Goal: Use online tool/utility: Utilize a website feature to perform a specific function

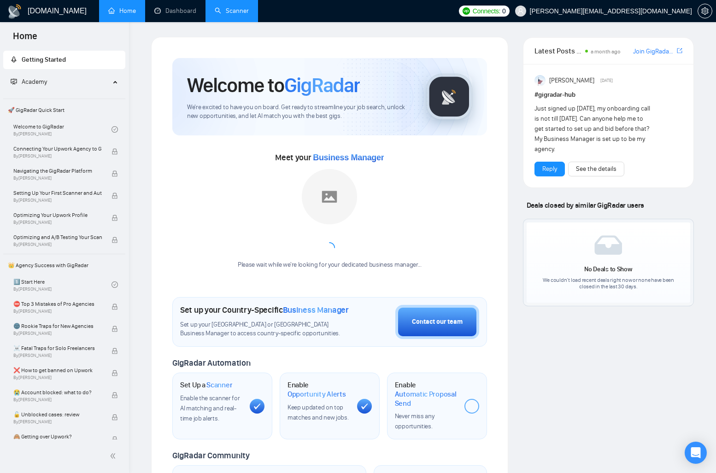
click at [235, 10] on link "Scanner" at bounding box center [232, 11] width 34 height 8
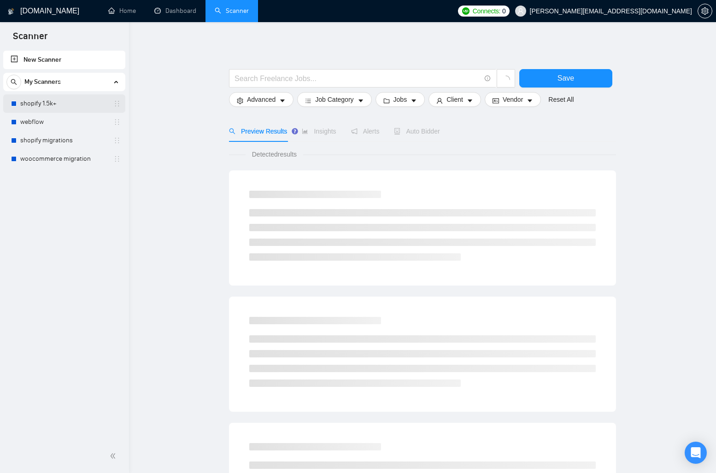
click at [56, 98] on link "shopify 1.5k+" at bounding box center [64, 104] width 88 height 18
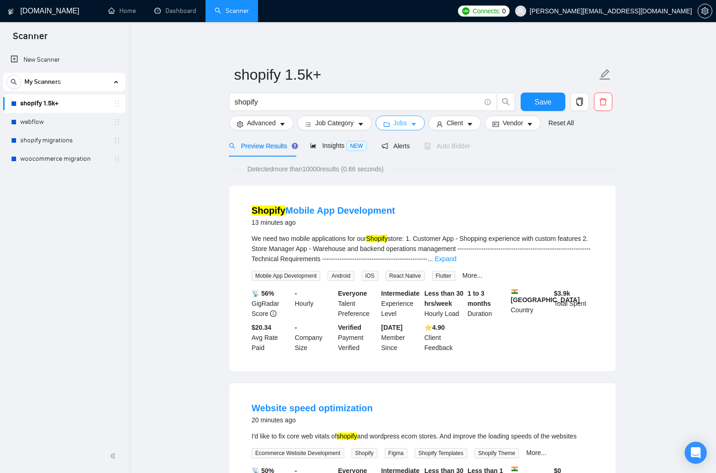
click at [424, 128] on button "Jobs" at bounding box center [401, 123] width 50 height 15
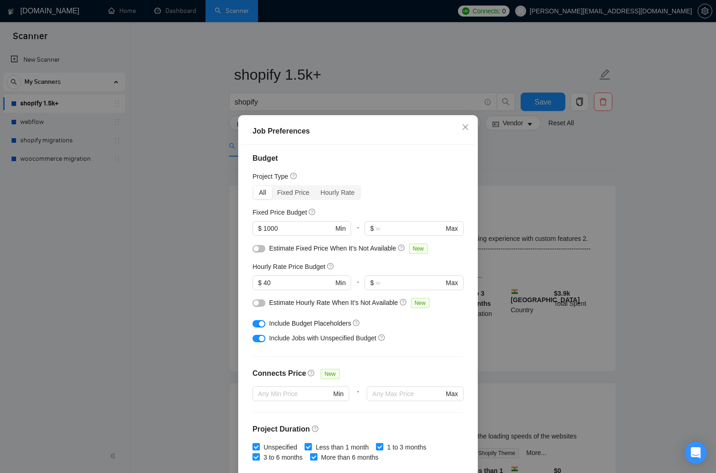
scroll to position [2, 0]
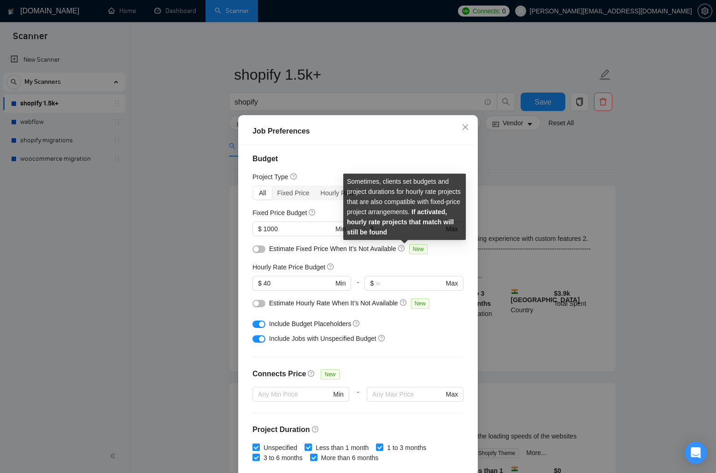
click at [405, 249] on icon "question-circle" at bounding box center [401, 248] width 6 height 6
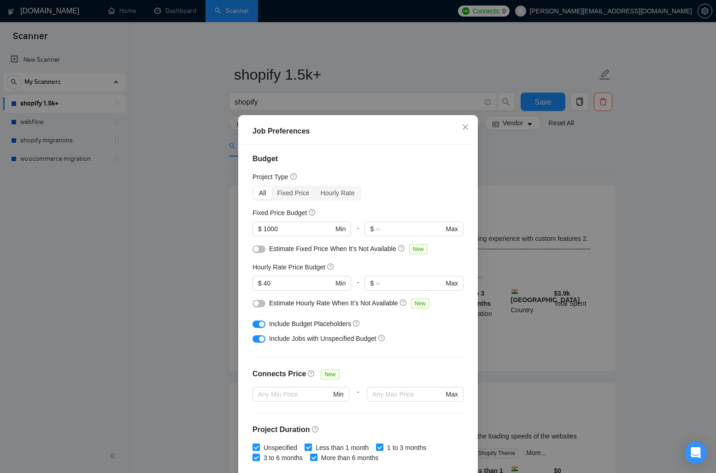
click at [406, 304] on icon "question-circle" at bounding box center [403, 303] width 6 height 6
click at [259, 308] on div at bounding box center [259, 303] width 13 height 10
click at [259, 306] on div "button" at bounding box center [257, 304] width 6 height 6
click at [269, 285] on input "40" at bounding box center [299, 283] width 70 height 10
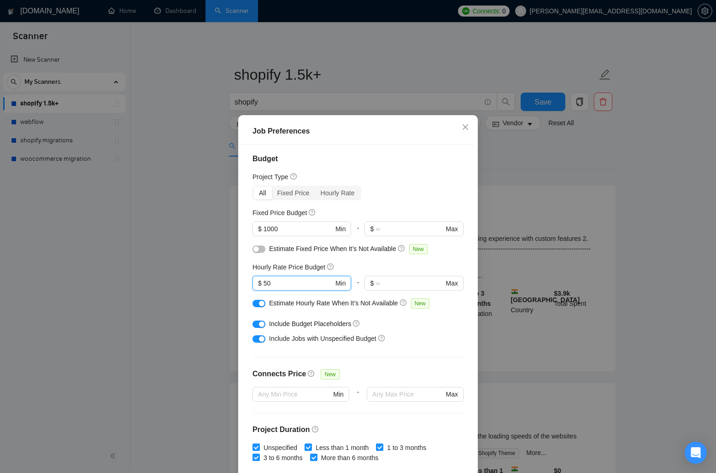
type input "50"
click at [260, 258] on div at bounding box center [259, 251] width 13 height 15
click at [260, 248] on button "button" at bounding box center [259, 249] width 13 height 7
click at [343, 172] on div "Project Type" at bounding box center [358, 177] width 211 height 10
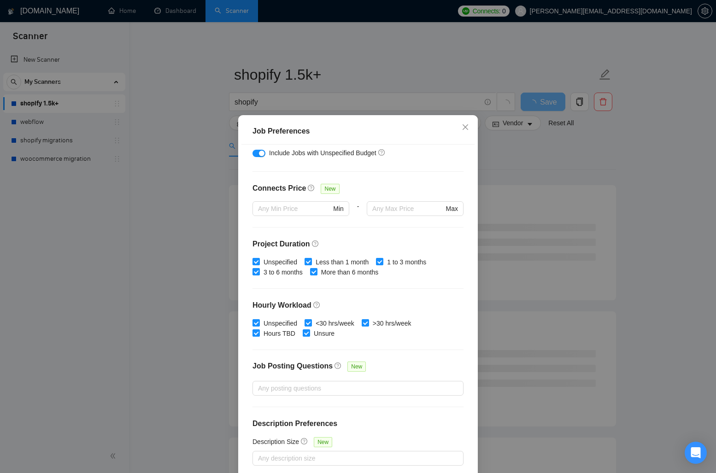
scroll to position [43, 0]
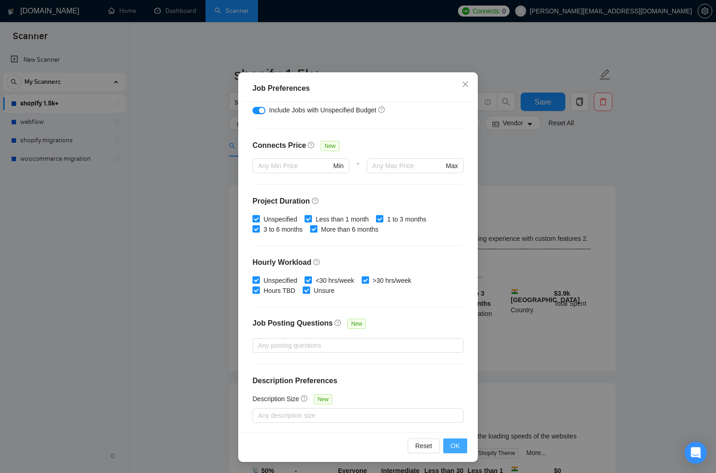
click at [450, 445] on button "OK" at bounding box center [456, 446] width 24 height 15
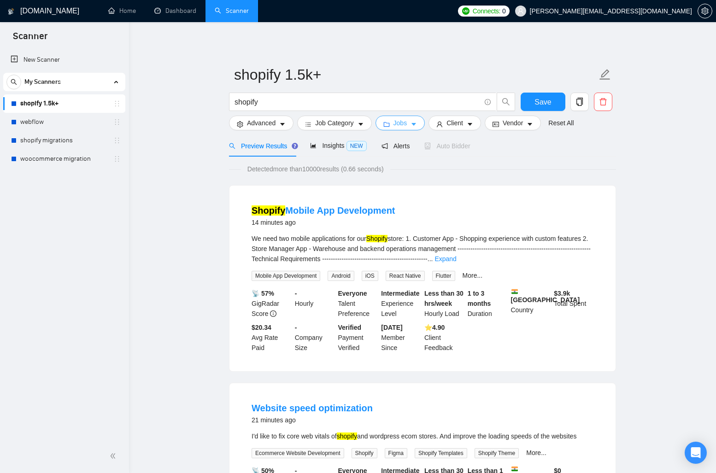
scroll to position [0, 0]
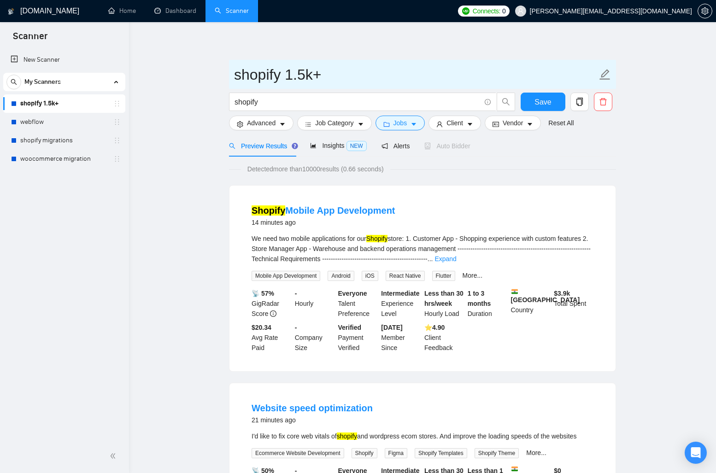
click at [309, 77] on input "shopify 1.5k+" at bounding box center [415, 74] width 363 height 23
type input "shopify 1k+"
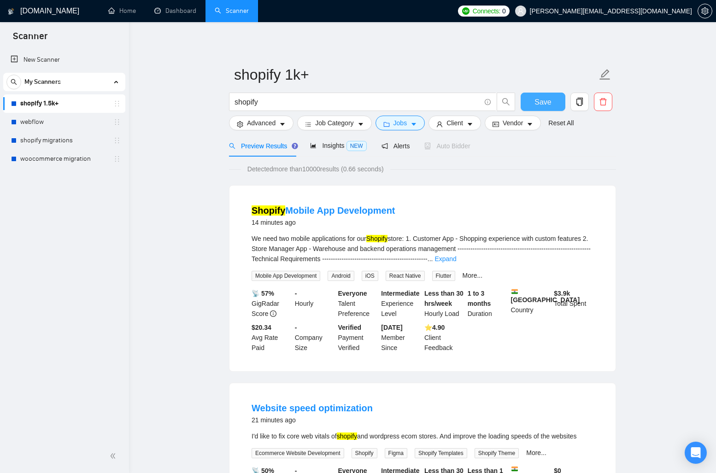
click at [533, 103] on button "Save" at bounding box center [543, 102] width 45 height 18
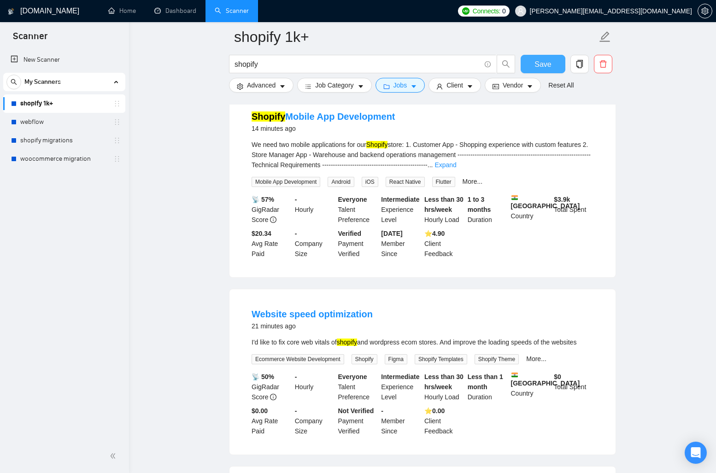
scroll to position [208, 0]
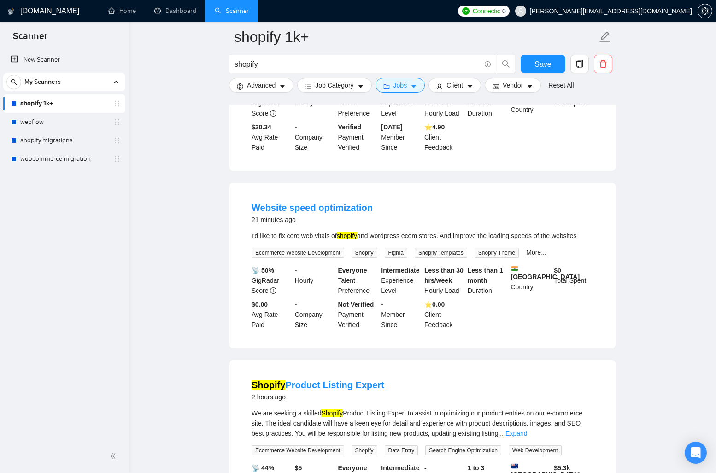
click at [319, 213] on h4 "Website speed optimization" at bounding box center [312, 207] width 121 height 13
click at [319, 212] on link "Website speed optimization" at bounding box center [312, 208] width 121 height 10
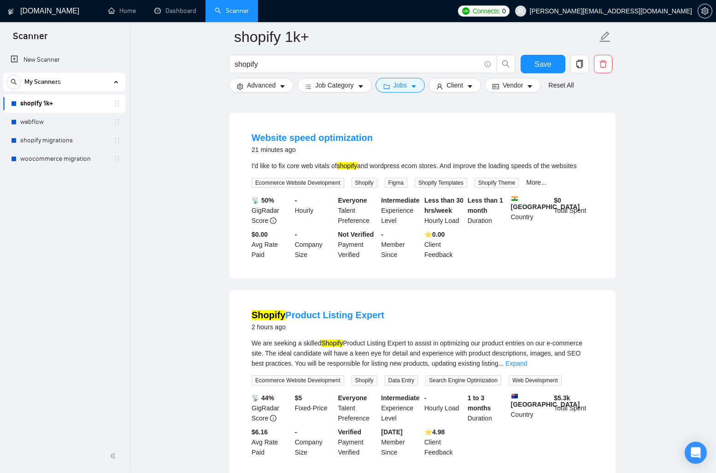
scroll to position [432, 0]
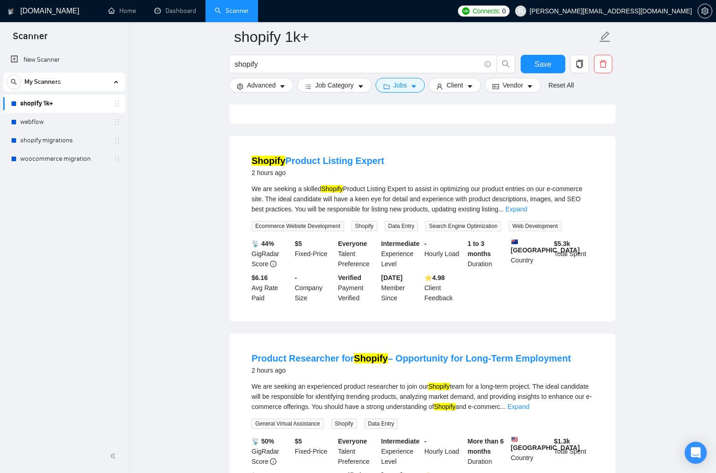
click at [63, 261] on div "New Scanner My Scanners shopify 1k+ webflow shopify migrations woocommerce migr…" at bounding box center [64, 244] width 129 height 391
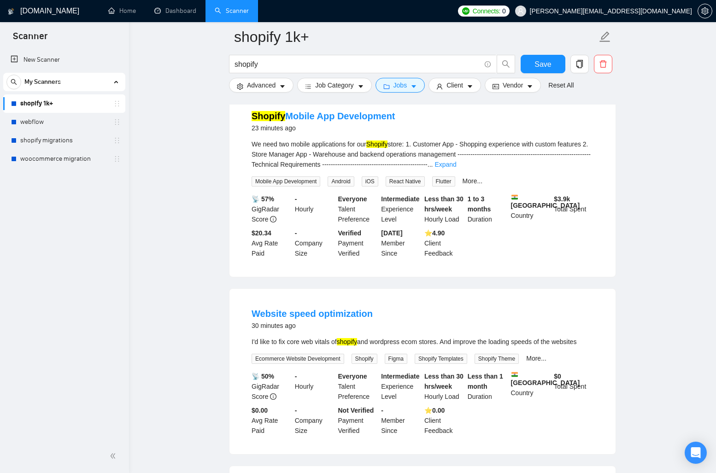
scroll to position [0, 0]
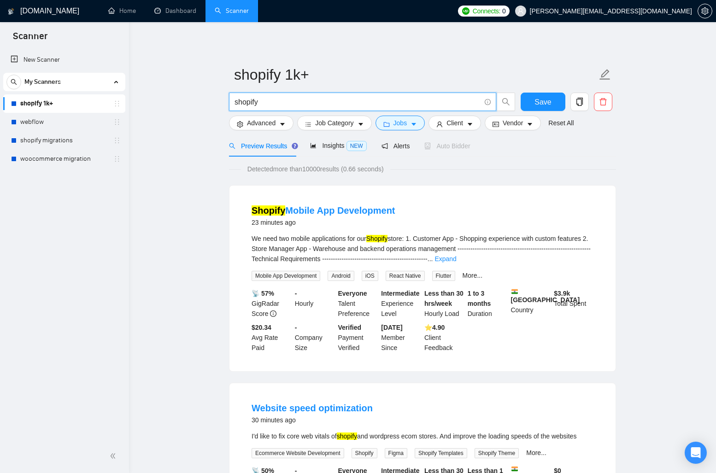
click at [373, 99] on input "shopify" at bounding box center [358, 102] width 246 height 12
click at [290, 103] on input "shopify" at bounding box center [358, 102] width 246 height 12
click at [436, 93] on span "shopify" at bounding box center [362, 102] width 267 height 18
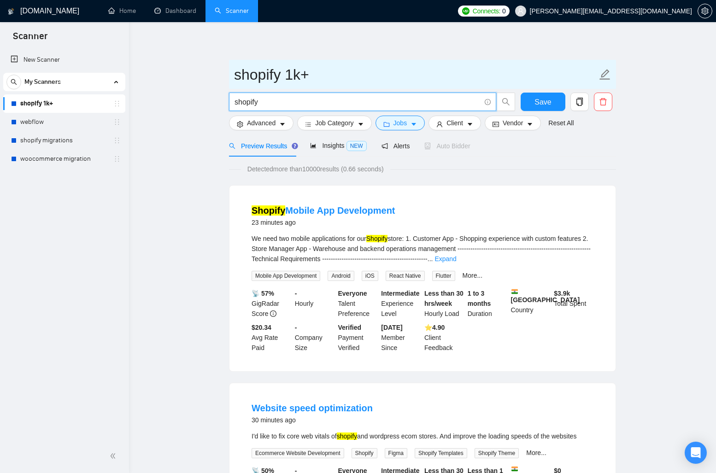
click at [361, 70] on input "shopify 1k+" at bounding box center [415, 74] width 363 height 23
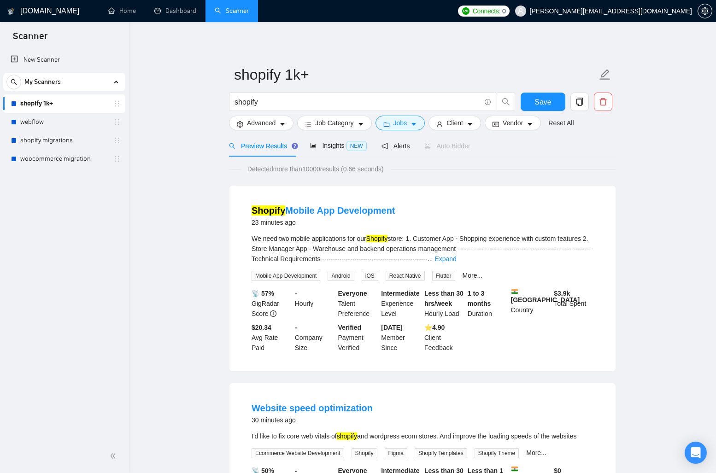
click at [375, 140] on div "Preview Results Insights NEW Alerts Auto Bidder" at bounding box center [350, 146] width 242 height 22
click at [430, 126] on div "Client" at bounding box center [455, 123] width 56 height 15
click at [373, 125] on div "Job Category" at bounding box center [335, 123] width 78 height 15
click at [296, 126] on div "Advanced" at bounding box center [261, 123] width 68 height 15
click at [518, 102] on div "shopify Save" at bounding box center [420, 104] width 387 height 23
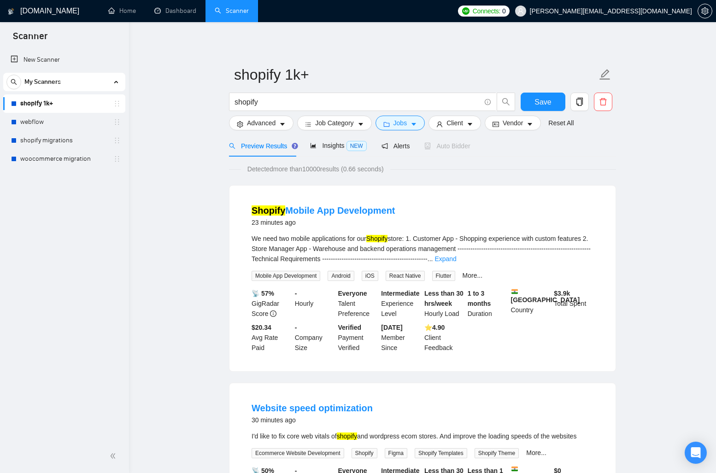
click at [335, 138] on div "Insights NEW" at bounding box center [338, 146] width 56 height 22
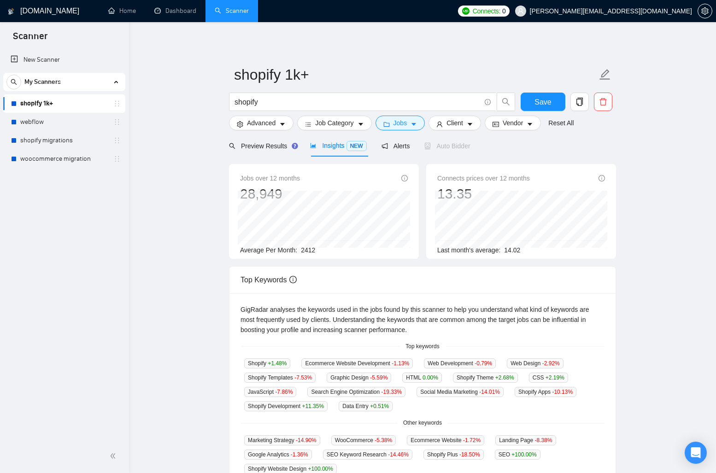
click at [199, 176] on main "shopify 1k+ shopify Save Advanced Job Category Jobs Client Vendor Reset All Pre…" at bounding box center [423, 353] width 558 height 633
